Goal: Transaction & Acquisition: Purchase product/service

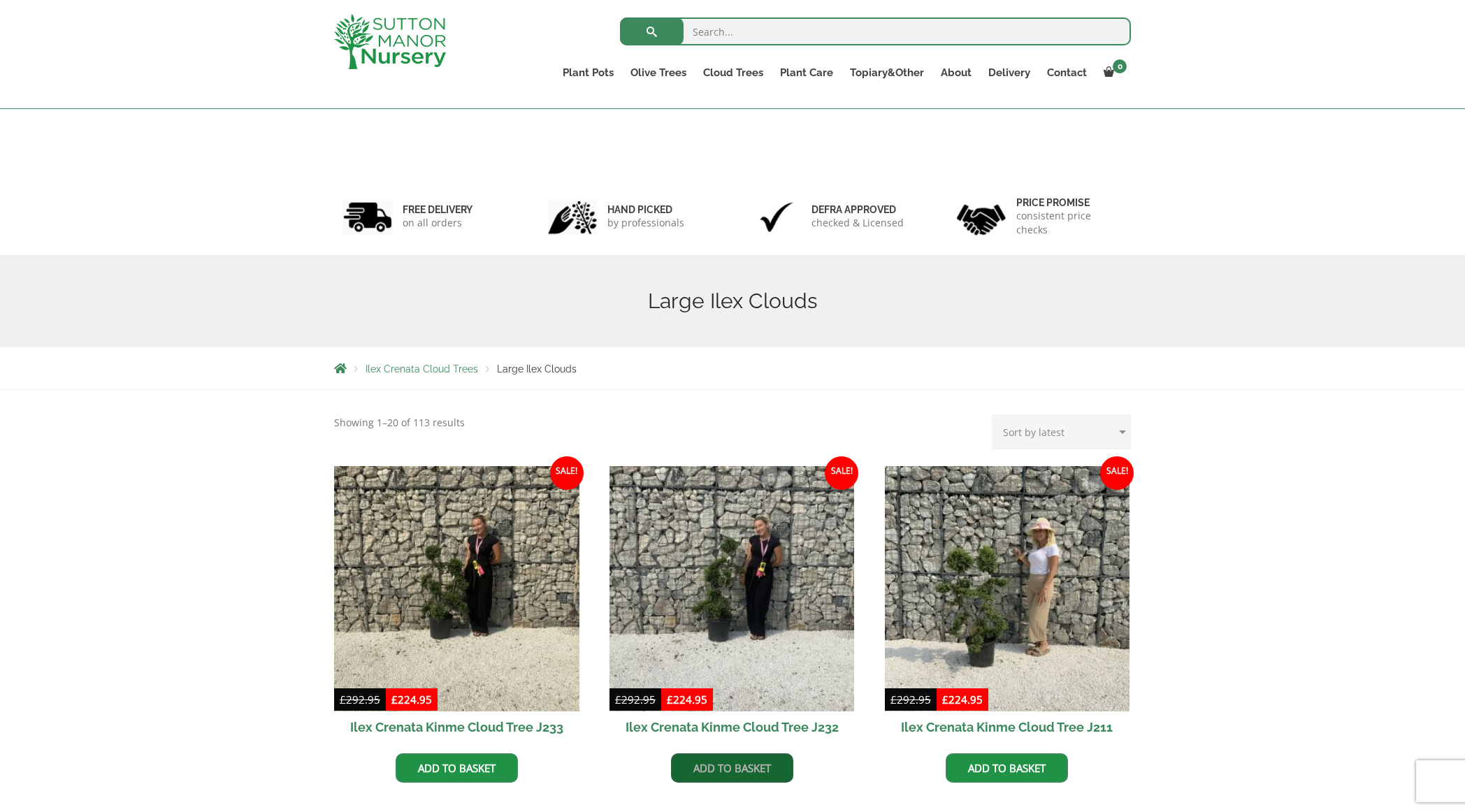
scroll to position [140, 0]
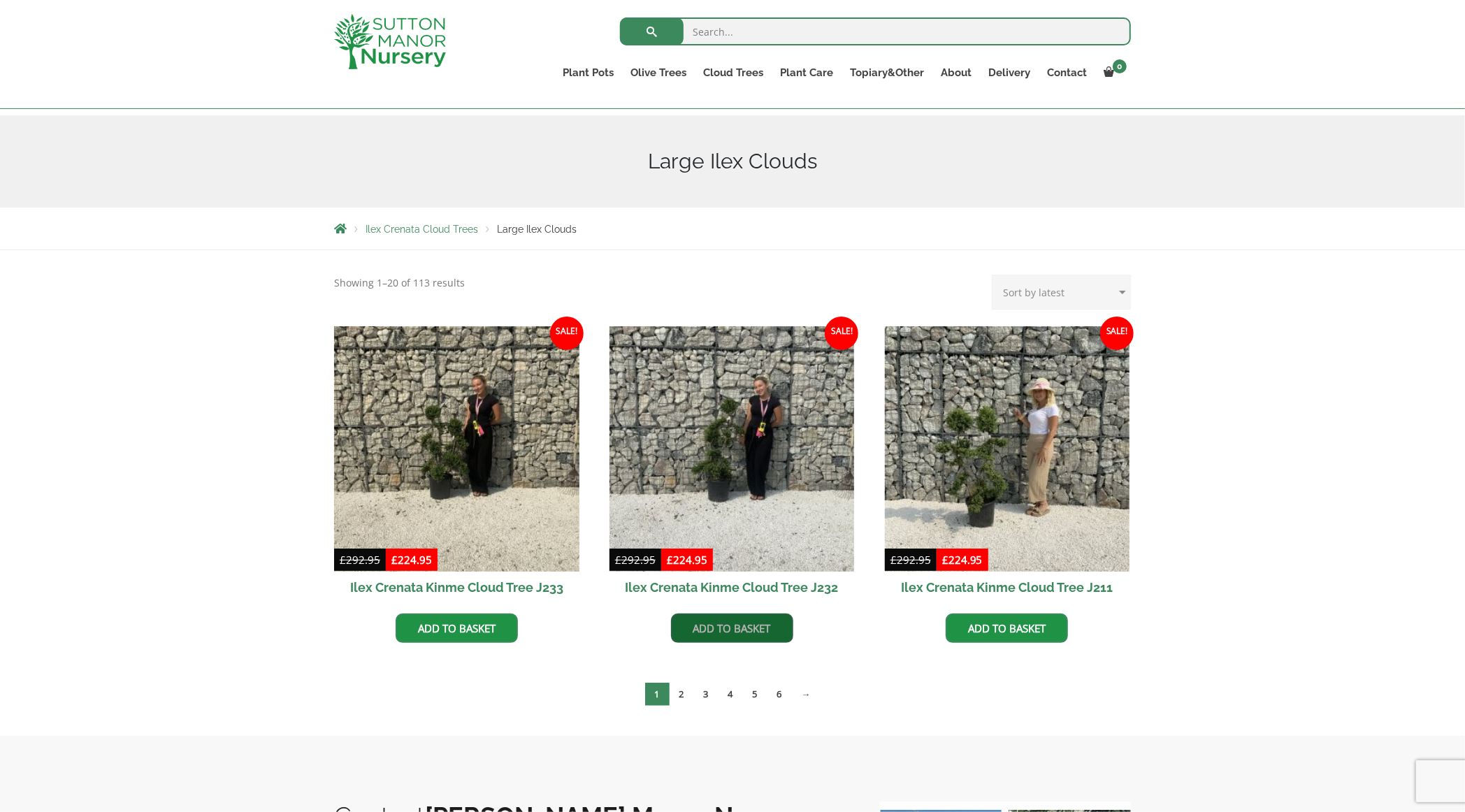
click at [726, 617] on link "Add to basket" at bounding box center [732, 628] width 123 height 29
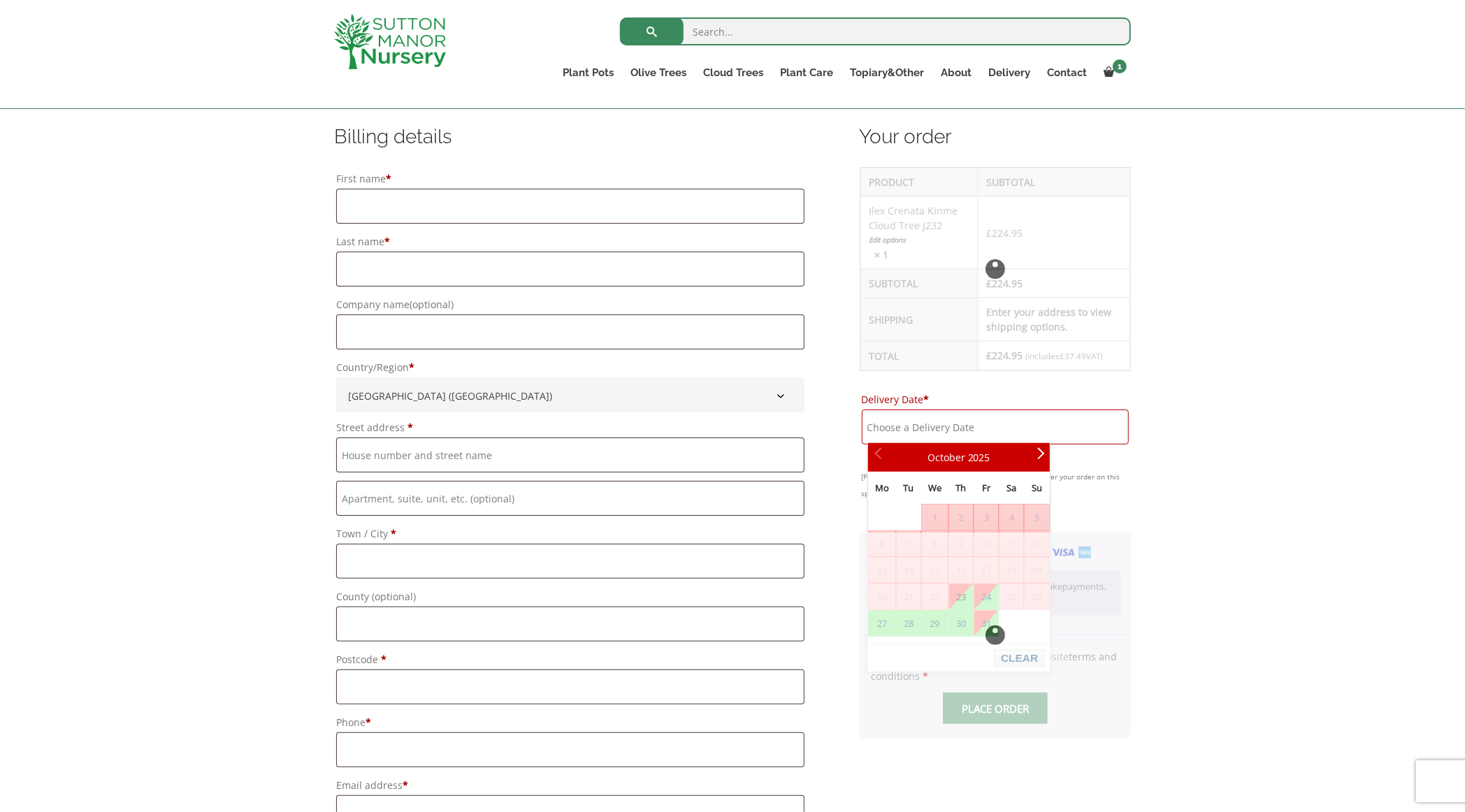
click at [967, 420] on input "Delivery Date *" at bounding box center [995, 427] width 267 height 35
click at [1178, 450] on div "Have a coupon? Click here to enter your code Apply coupon Billing details First…" at bounding box center [732, 788] width 1465 height 1493
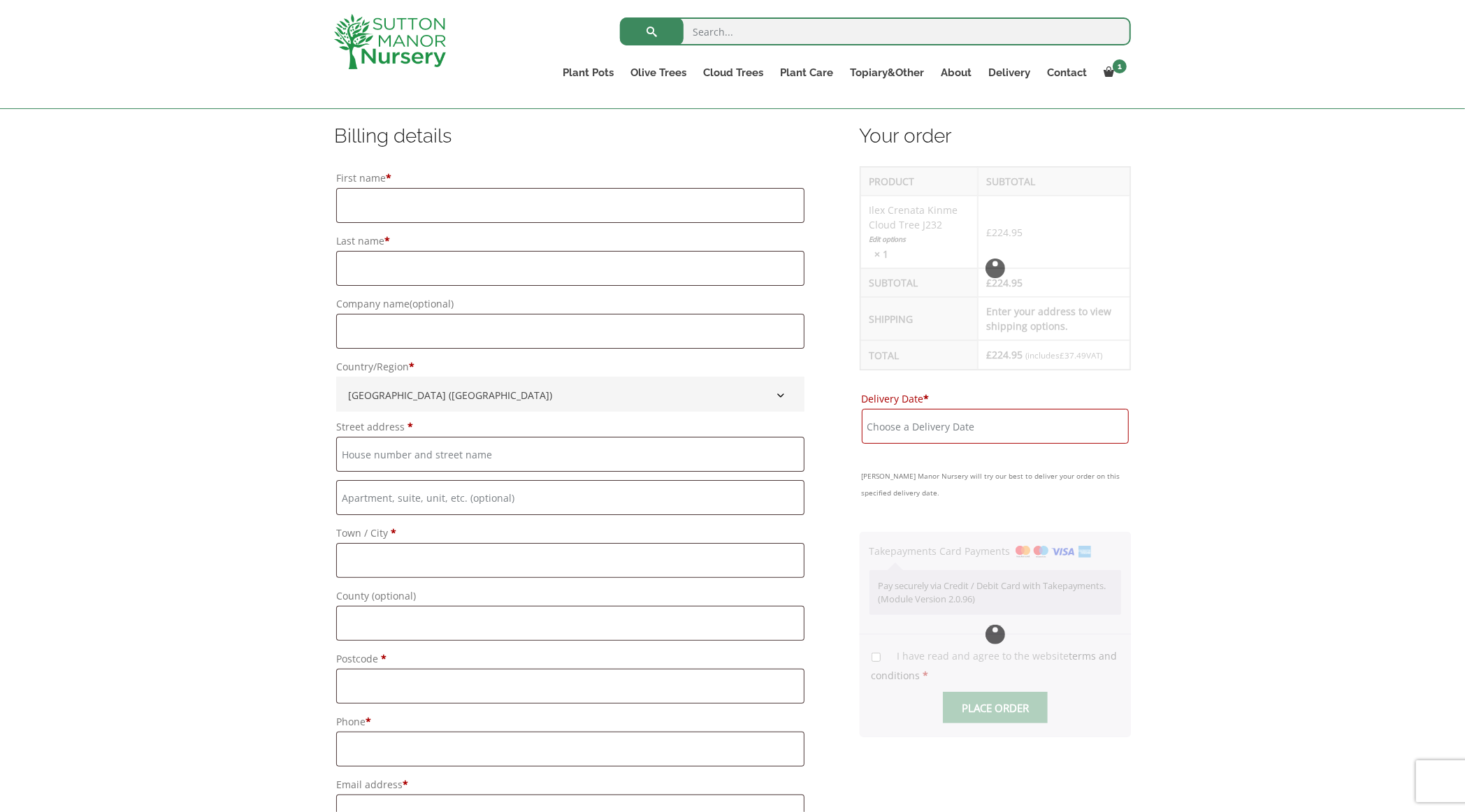
scroll to position [349, 0]
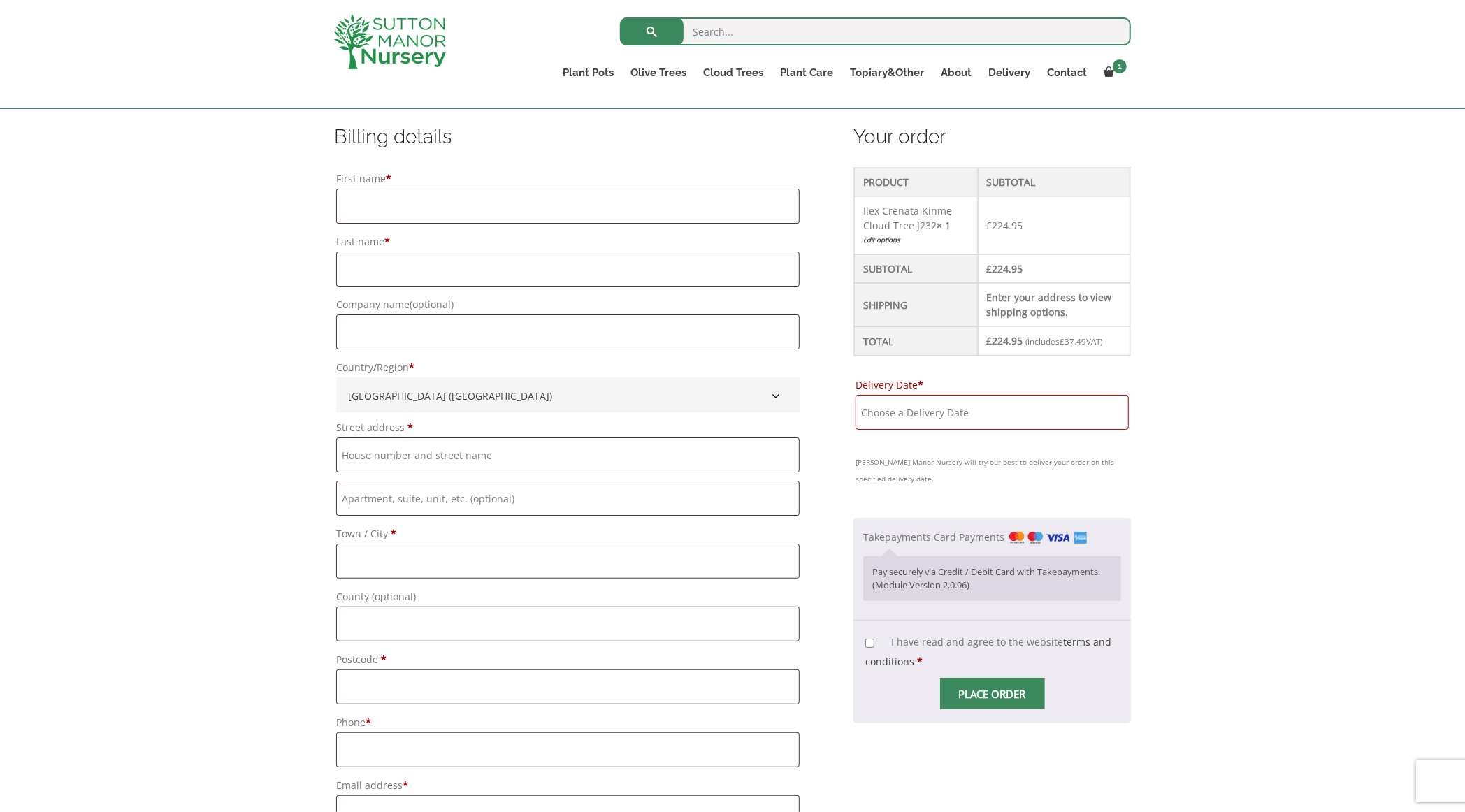
click at [939, 415] on input "Delivery Date *" at bounding box center [992, 412] width 274 height 35
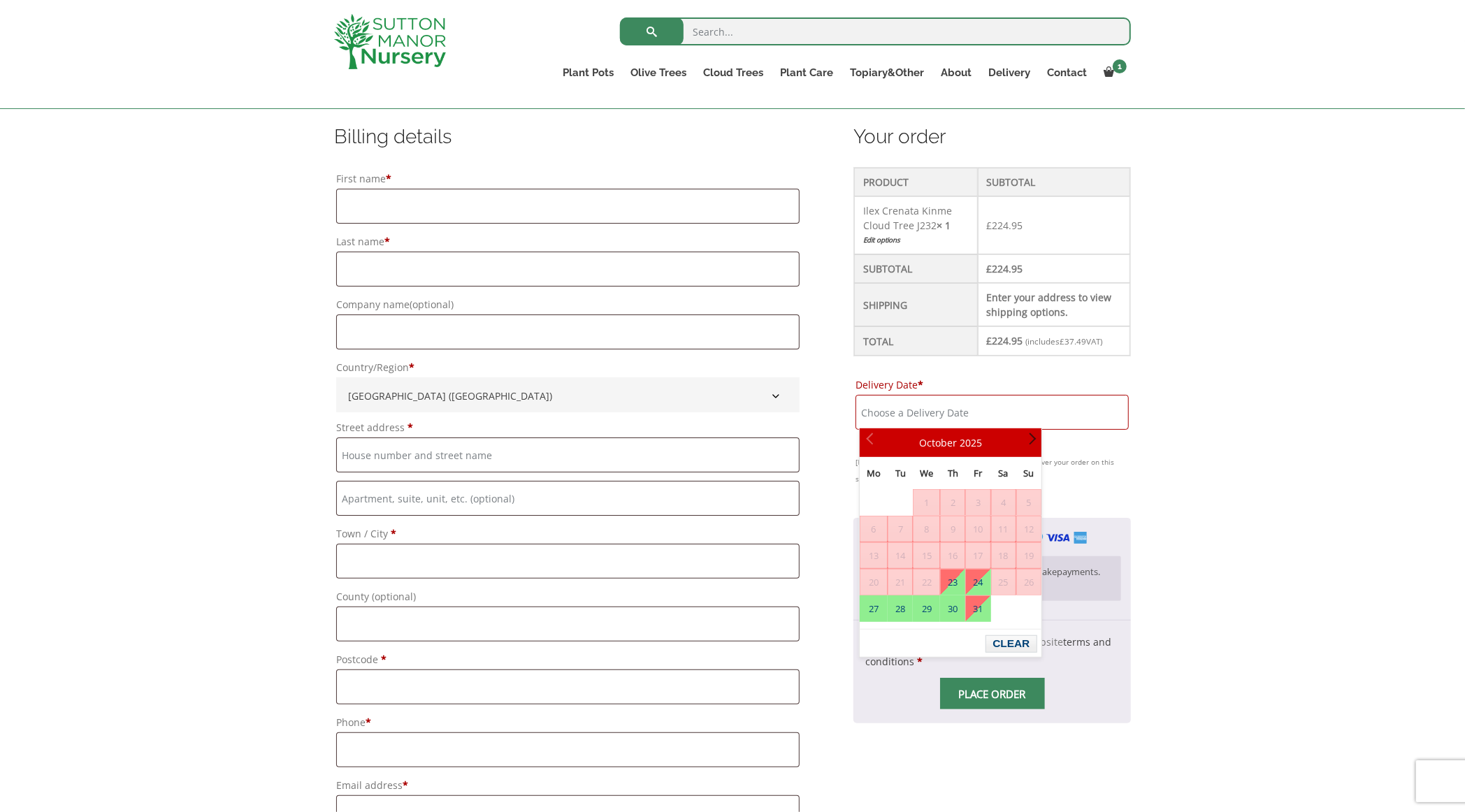
click at [1032, 442] on span "Next" at bounding box center [1030, 443] width 11 height 11
click at [1030, 428] on div "Prev Next [DATE]" at bounding box center [950, 442] width 182 height 28
click at [1032, 438] on span "Next" at bounding box center [1030, 443] width 11 height 11
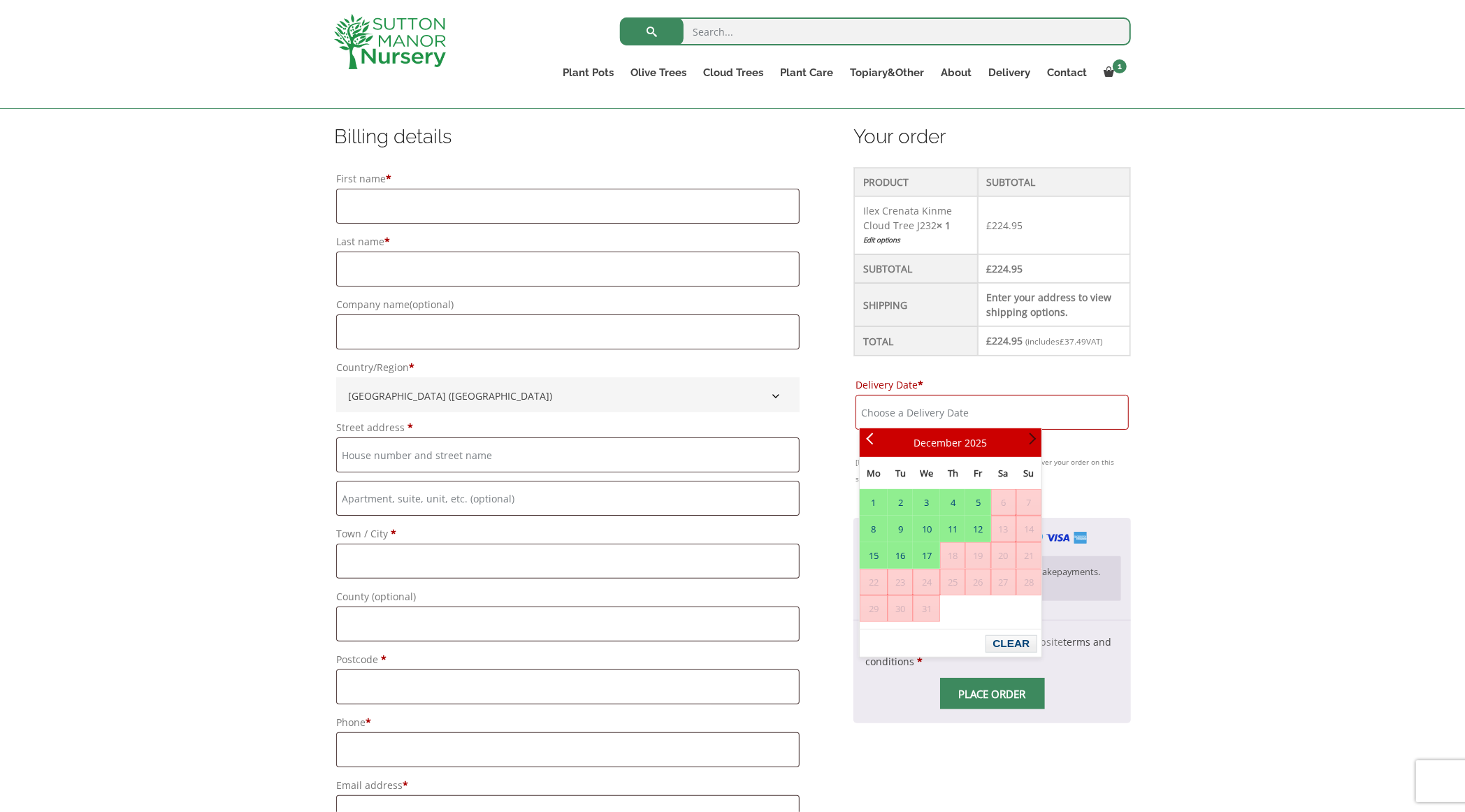
click at [1031, 448] on link "Next" at bounding box center [1029, 442] width 24 height 24
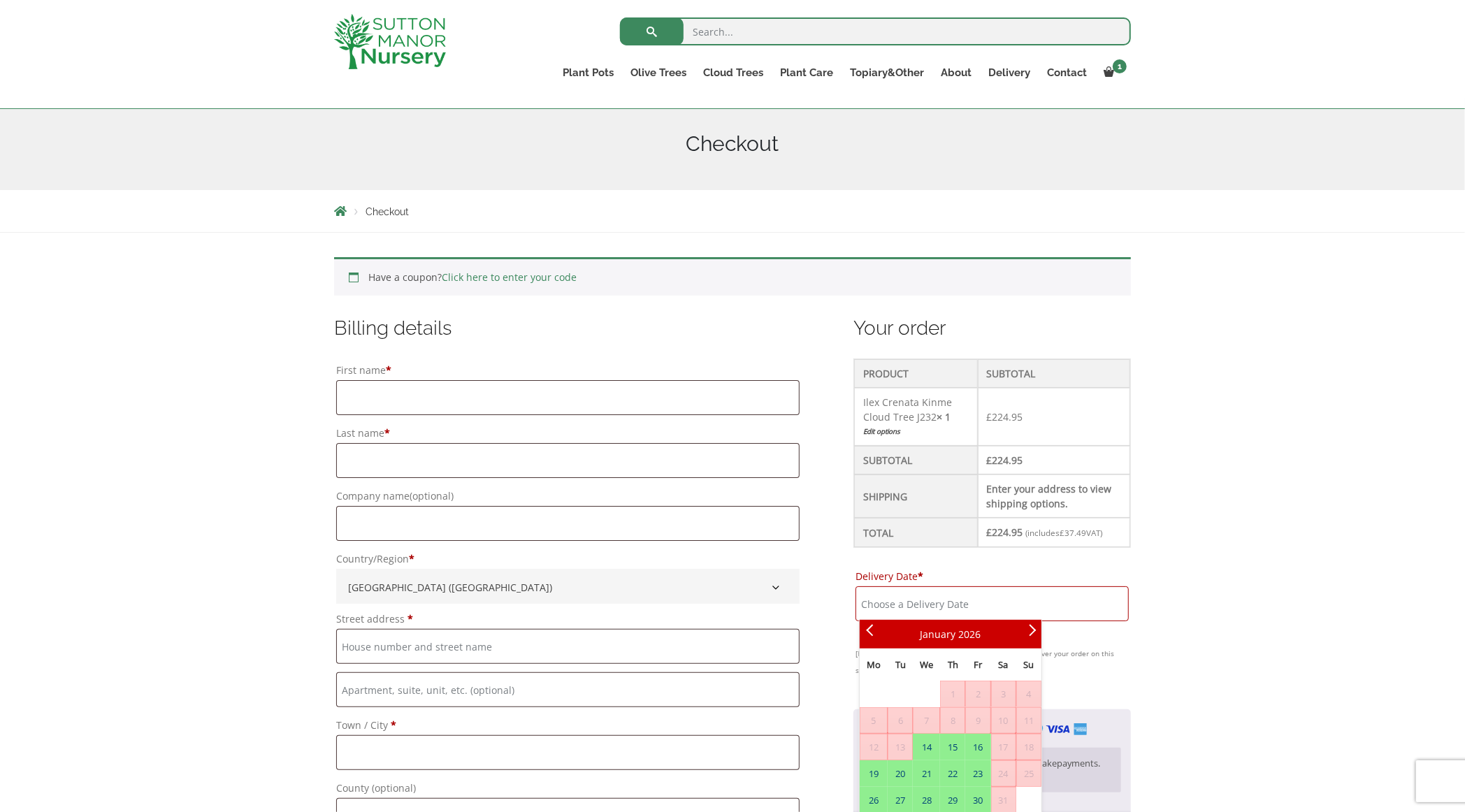
scroll to position [140, 0]
